Goal: Navigation & Orientation: Find specific page/section

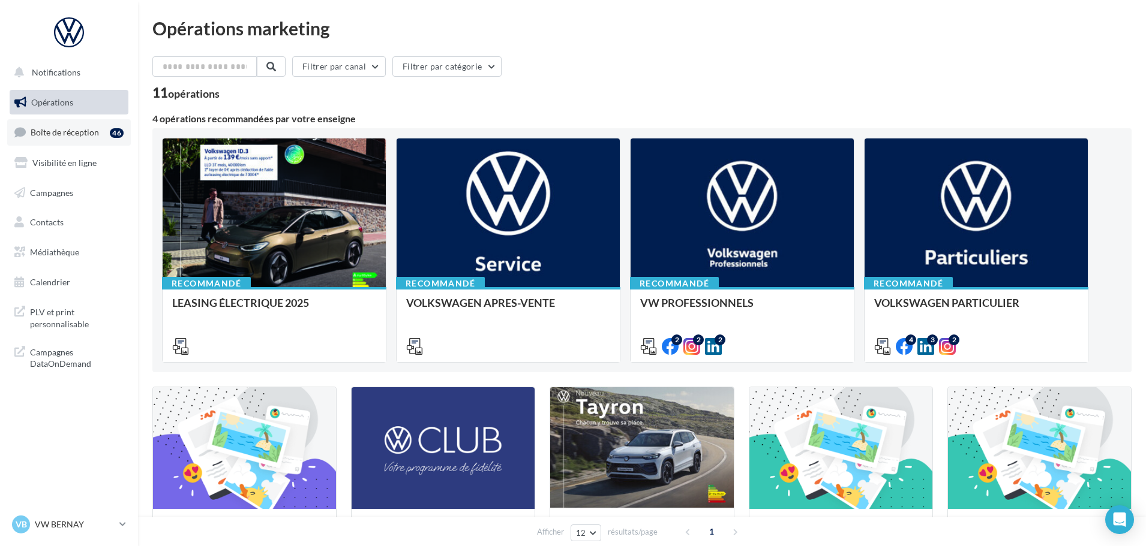
click at [89, 136] on span "Boîte de réception" at bounding box center [65, 132] width 68 height 10
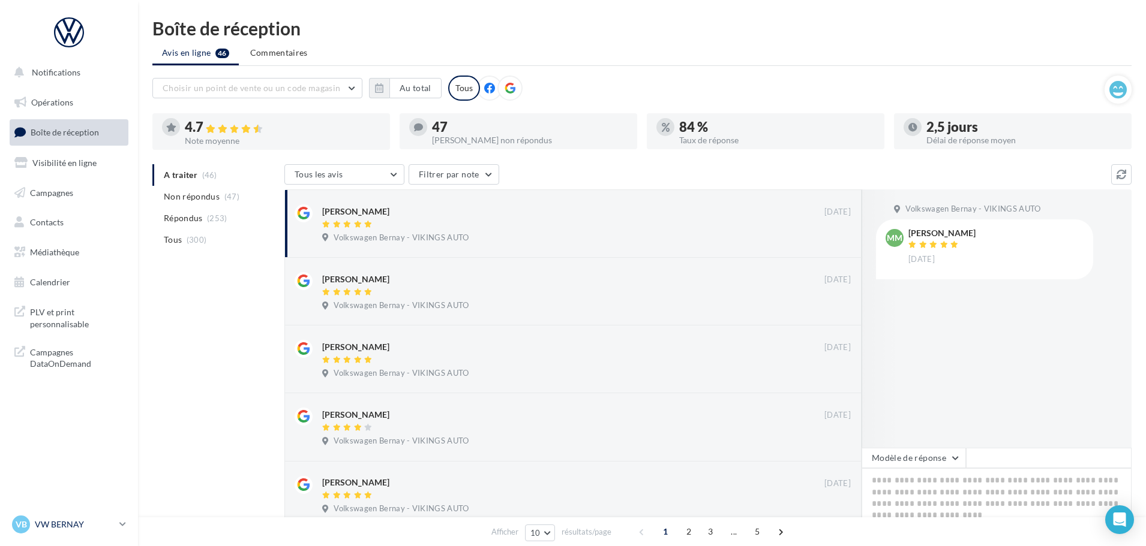
click at [79, 524] on p "VW BERNAY" at bounding box center [75, 525] width 80 height 12
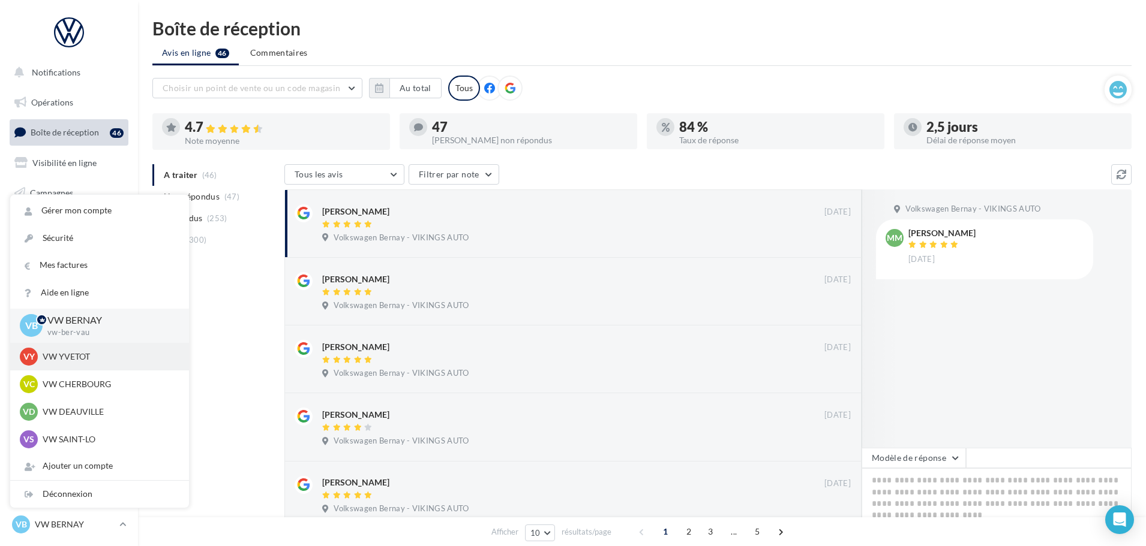
click at [81, 347] on div "VY VW YVETOT vw-yve-vau" at bounding box center [99, 357] width 179 height 28
click at [81, 356] on p "VW YVETOT" at bounding box center [109, 357] width 132 height 12
